Goal: Information Seeking & Learning: Learn about a topic

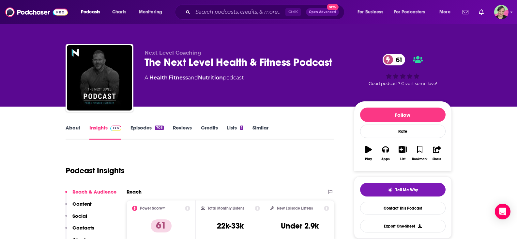
click at [257, 127] on link "Similar" at bounding box center [261, 131] width 16 height 15
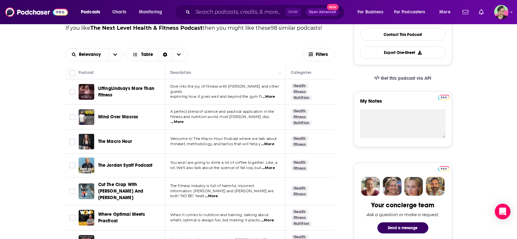
scroll to position [163, 0]
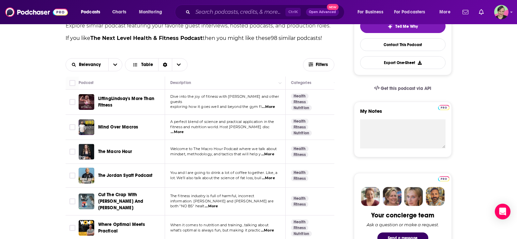
click at [105, 100] on span "LiftingLindsay's More Than Fitness" at bounding box center [126, 102] width 56 height 12
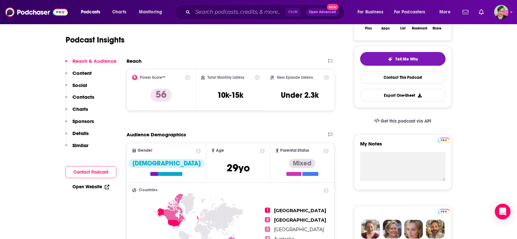
scroll to position [65, 0]
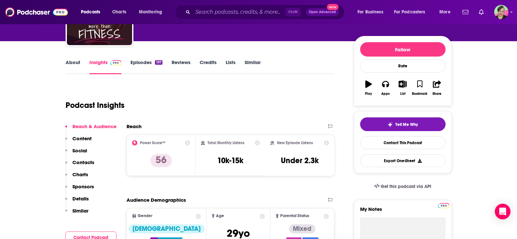
click at [68, 59] on link "About" at bounding box center [73, 66] width 15 height 15
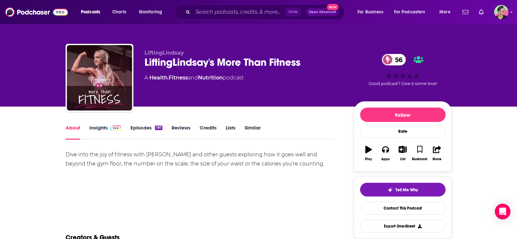
click at [97, 125] on link "Insights" at bounding box center [105, 131] width 32 height 15
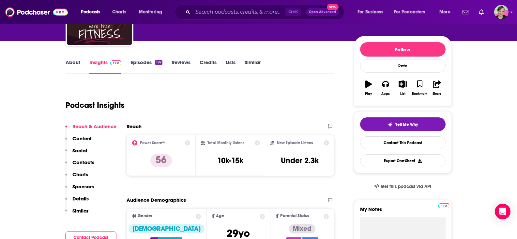
scroll to position [33, 0]
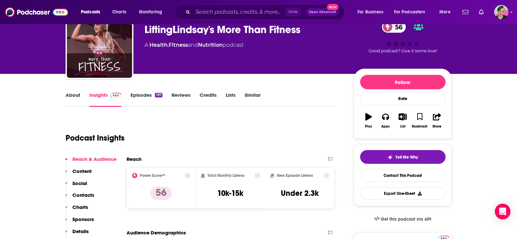
click at [78, 94] on link "About" at bounding box center [73, 99] width 15 height 15
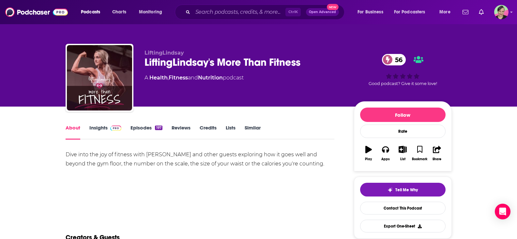
click at [143, 126] on link "Episodes 197" at bounding box center [147, 131] width 32 height 15
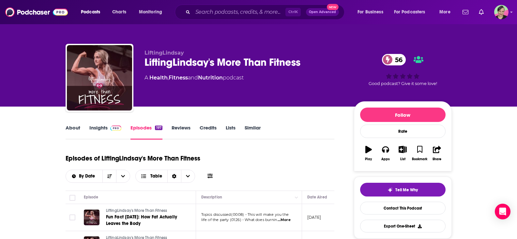
scroll to position [65, 0]
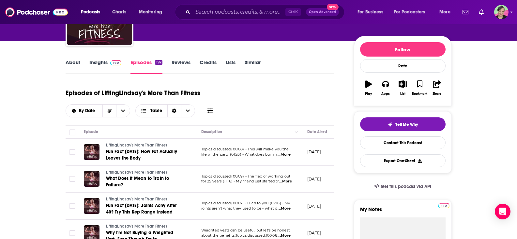
click at [70, 65] on link "About" at bounding box center [73, 66] width 15 height 15
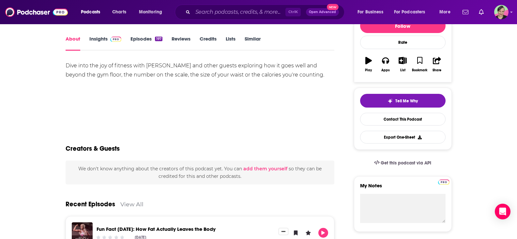
scroll to position [98, 0]
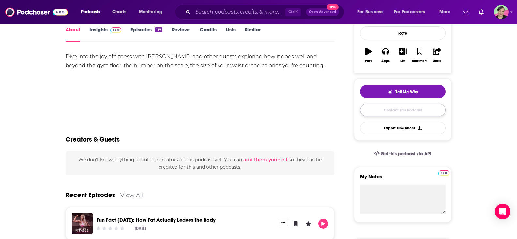
click at [404, 107] on link "Contact This Podcast" at bounding box center [402, 109] width 85 height 13
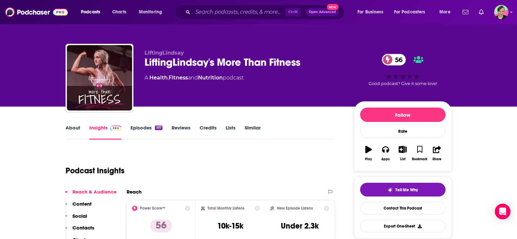
scroll to position [98, 0]
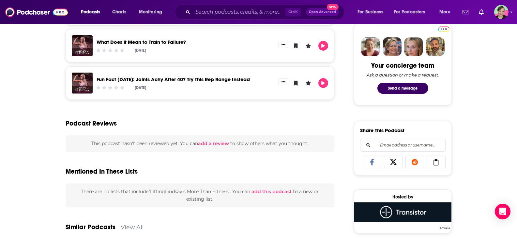
scroll to position [311, 0]
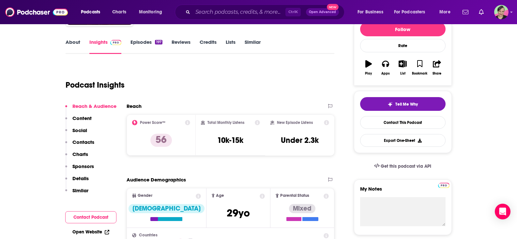
scroll to position [65, 0]
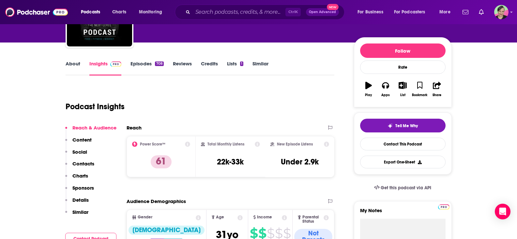
scroll to position [33, 0]
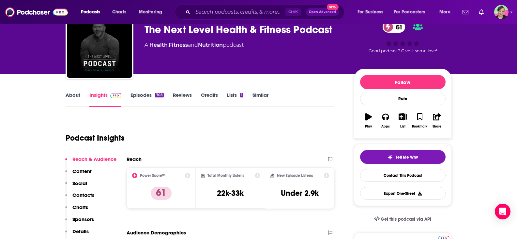
click at [260, 94] on link "Similar" at bounding box center [261, 99] width 16 height 15
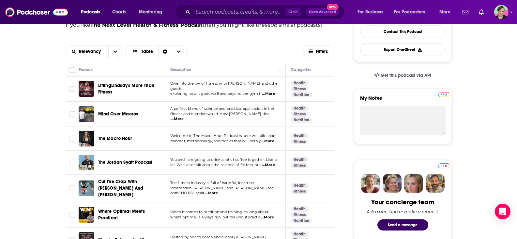
scroll to position [196, 0]
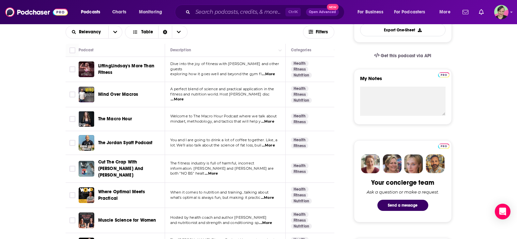
click at [184, 97] on span "...More" at bounding box center [177, 99] width 13 height 5
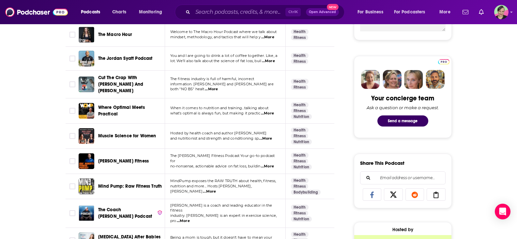
scroll to position [294, 0]
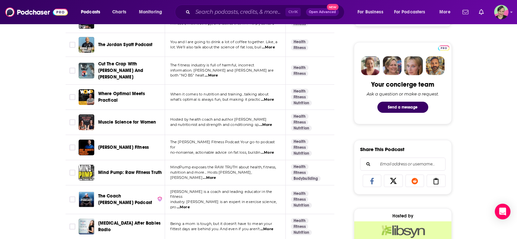
click at [130, 73] on span "Cut The Crap With [PERSON_NAME] And [PERSON_NAME]" at bounding box center [130, 71] width 65 height 20
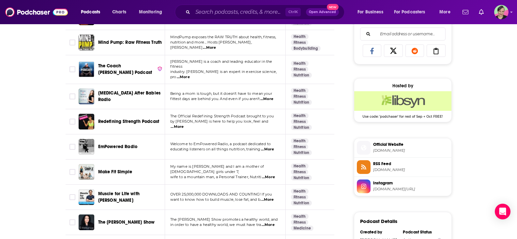
scroll to position [424, 0]
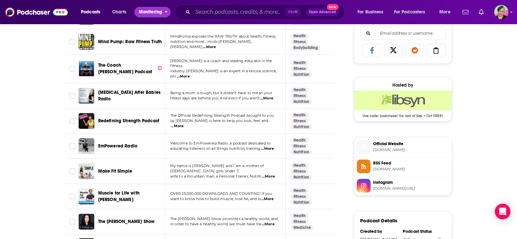
click at [153, 12] on span "Monitoring" at bounding box center [150, 12] width 23 height 9
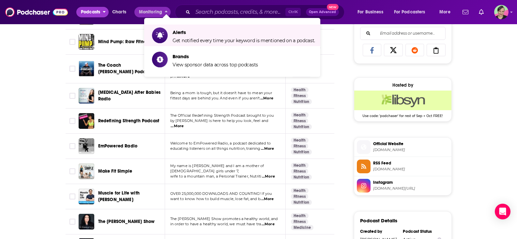
click at [95, 12] on span "Podcasts" at bounding box center [90, 12] width 19 height 9
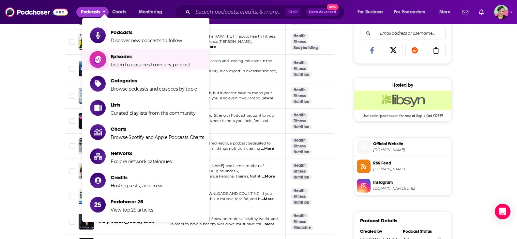
click at [122, 57] on span "Episodes" at bounding box center [151, 56] width 80 height 6
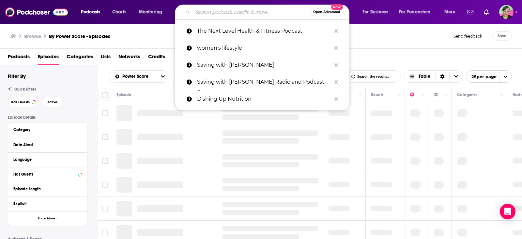
click at [209, 12] on input "Search podcasts, credits, & more..." at bounding box center [251, 12] width 117 height 10
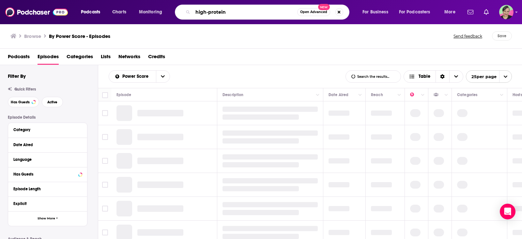
type input "high-protein"
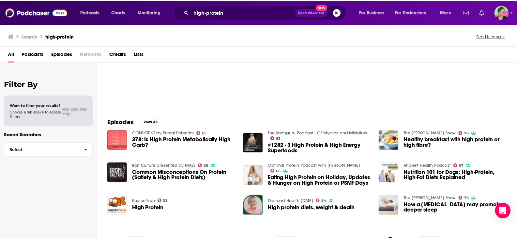
scroll to position [65, 0]
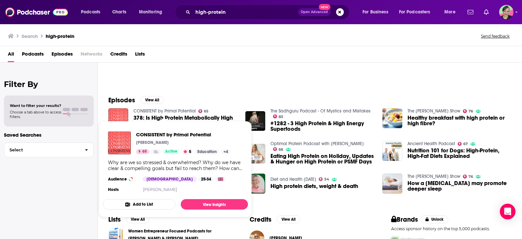
click at [149, 111] on link "CONSISTENT by Primal Potential" at bounding box center [164, 111] width 62 height 6
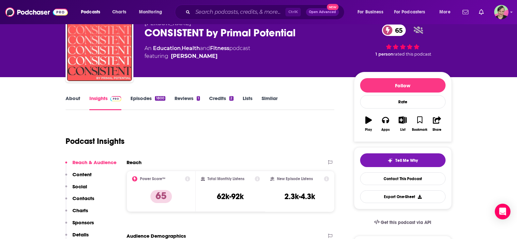
scroll to position [65, 0]
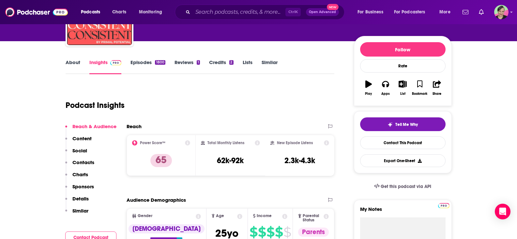
click at [72, 63] on link "About" at bounding box center [73, 66] width 15 height 15
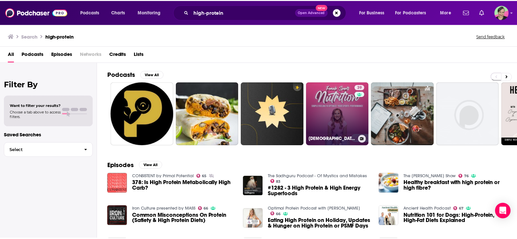
scroll to position [65, 0]
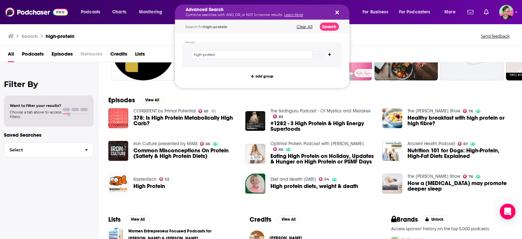
drag, startPoint x: 235, startPoint y: 8, endPoint x: 112, endPoint y: -8, distance: 124.1
click at [132, 32] on div "Search high-protein Send feedback" at bounding box center [260, 35] width 504 height 9
click at [171, 30] on div "Search high-protein Send feedback" at bounding box center [261, 34] width 522 height 23
click at [201, 42] on div "high-protein" at bounding box center [262, 54] width 159 height 25
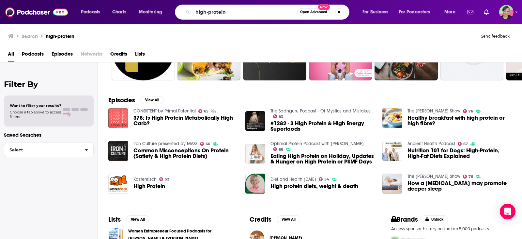
click at [126, 23] on div "Podcasts Charts Monitoring high-protein Open Advanced New For Business For Podc…" at bounding box center [261, 12] width 522 height 24
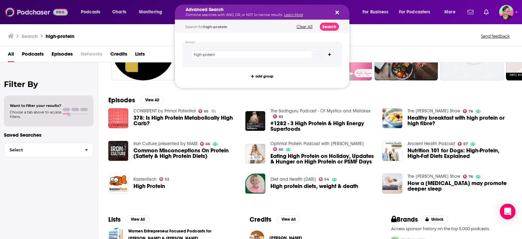
click at [36, 12] on img at bounding box center [36, 12] width 63 height 12
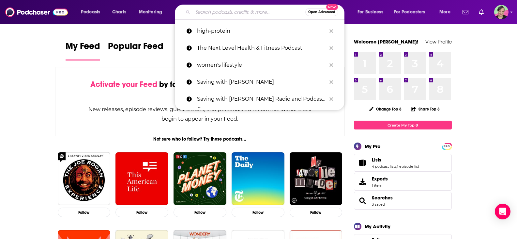
click at [215, 13] on input "Search podcasts, credits, & more..." at bounding box center [249, 12] width 113 height 10
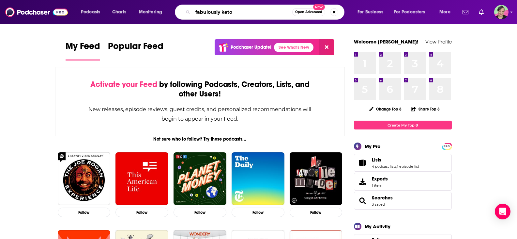
type input "fabulously keto"
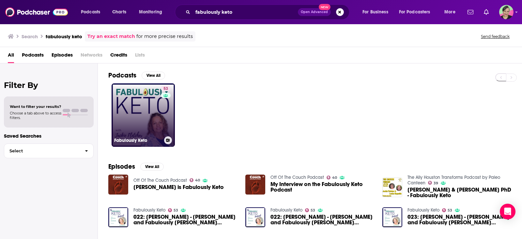
click at [130, 99] on link "53 Fabulously Keto" at bounding box center [143, 114] width 63 height 63
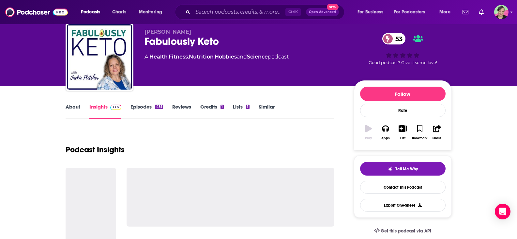
scroll to position [33, 0]
